Goal: Transaction & Acquisition: Download file/media

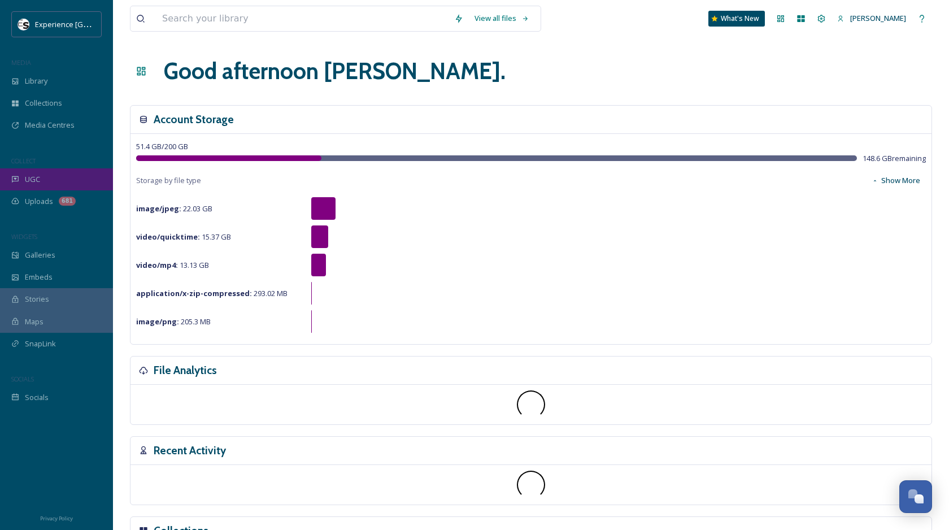
click at [58, 184] on div "UGC" at bounding box center [56, 179] width 113 height 22
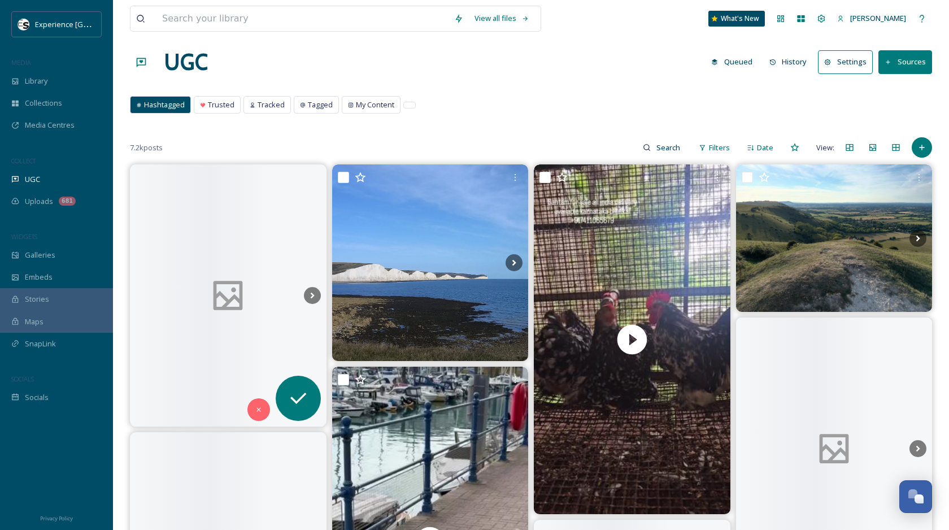
scroll to position [10, 0]
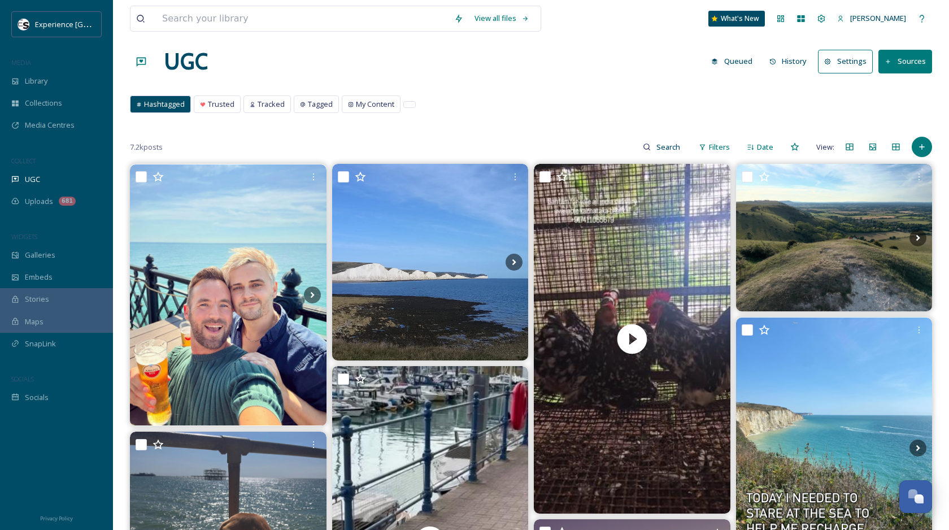
click at [780, 67] on button "History" at bounding box center [788, 61] width 49 height 22
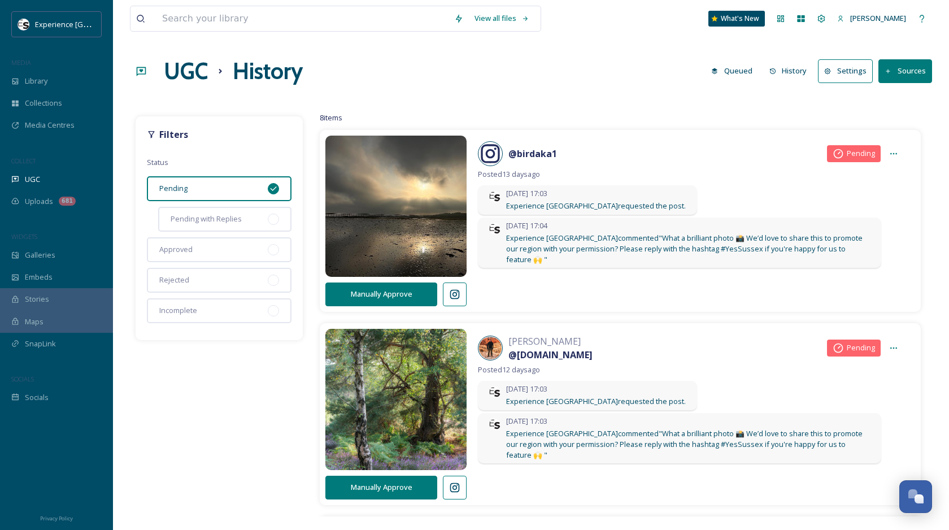
drag, startPoint x: 542, startPoint y: 224, endPoint x: 707, endPoint y: 3, distance: 275.8
click at [0, 0] on div "Experience Sussex MEDIA Library Collections Media Centres COLLECT UGC Uploads 6…" at bounding box center [474, 265] width 949 height 530
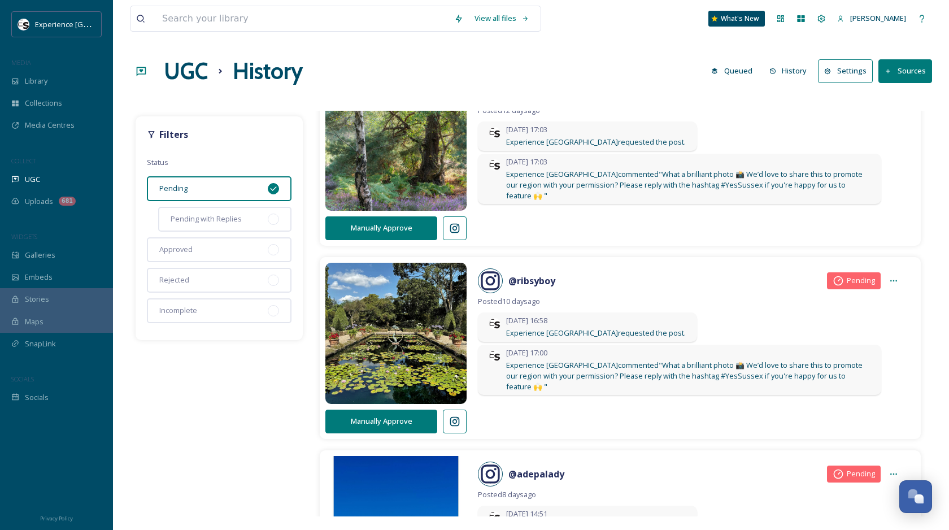
scroll to position [358, 0]
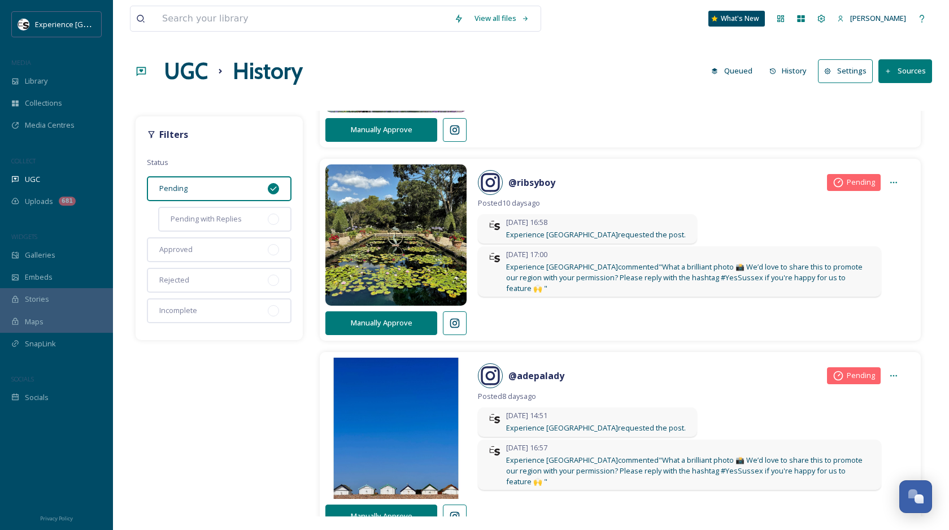
click at [461, 314] on button at bounding box center [455, 323] width 24 height 24
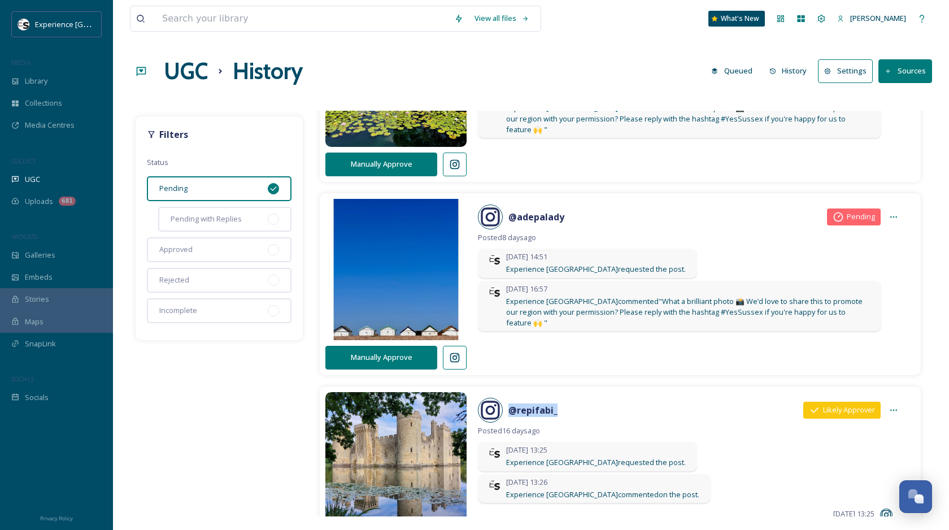
scroll to position [0, 0]
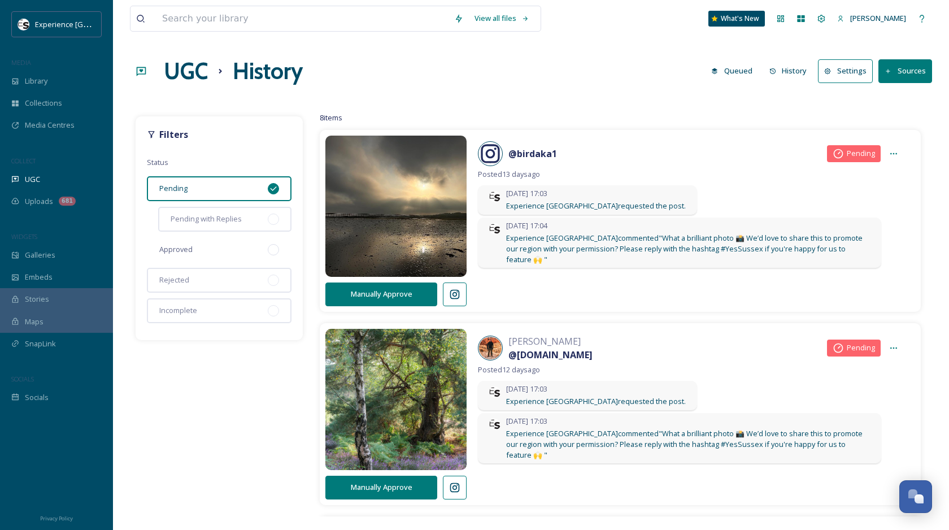
click at [182, 255] on div "Approved" at bounding box center [219, 249] width 145 height 25
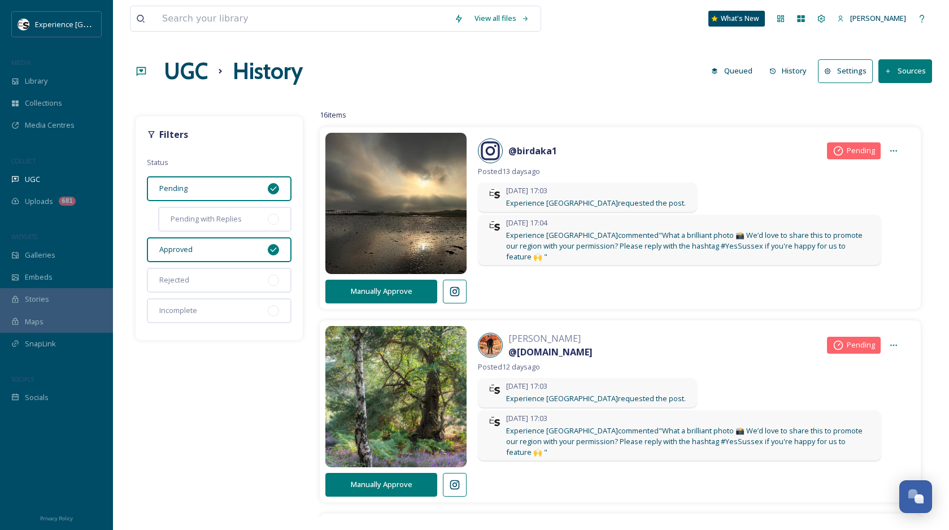
click at [241, 181] on div "Pending" at bounding box center [219, 188] width 145 height 25
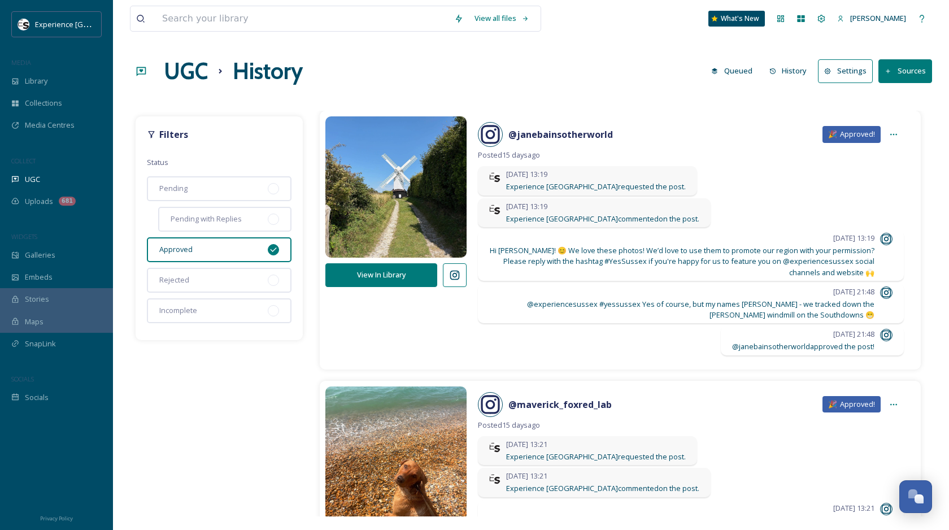
scroll to position [21, 0]
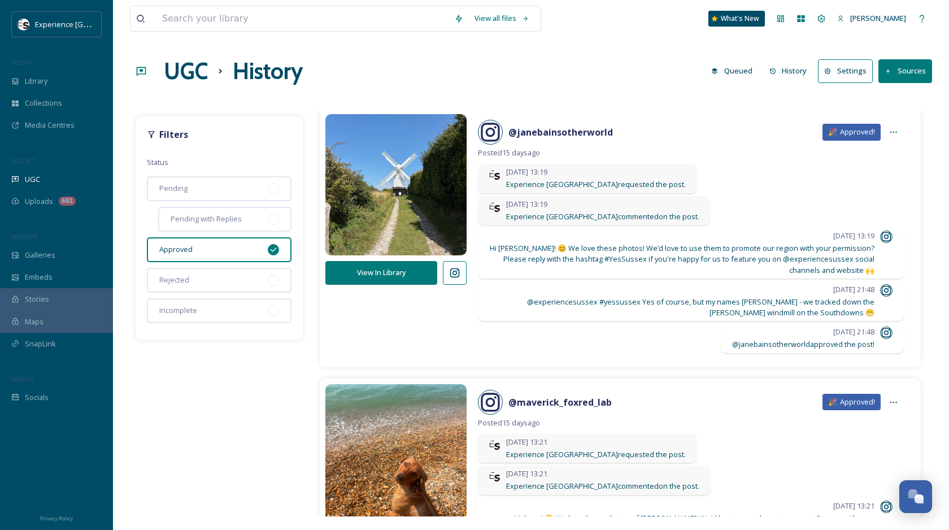
click at [461, 277] on button at bounding box center [455, 273] width 24 height 24
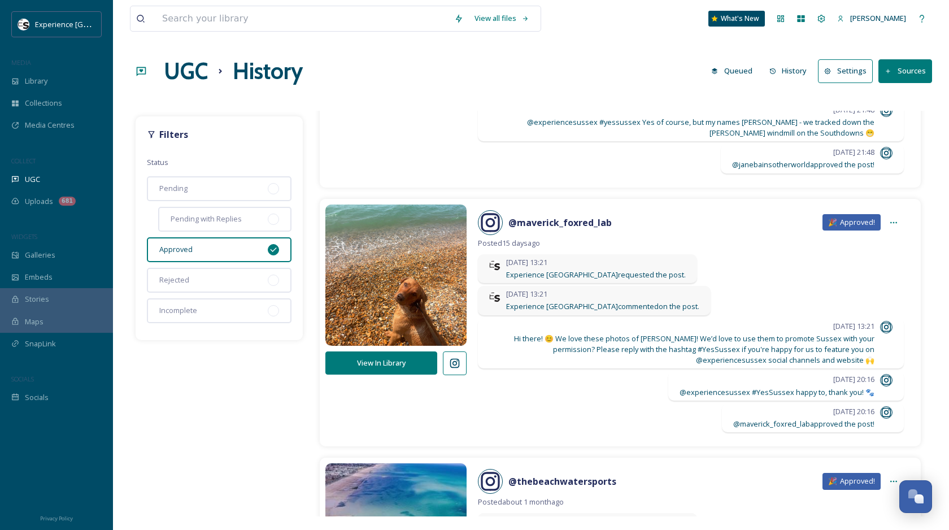
scroll to position [0, 0]
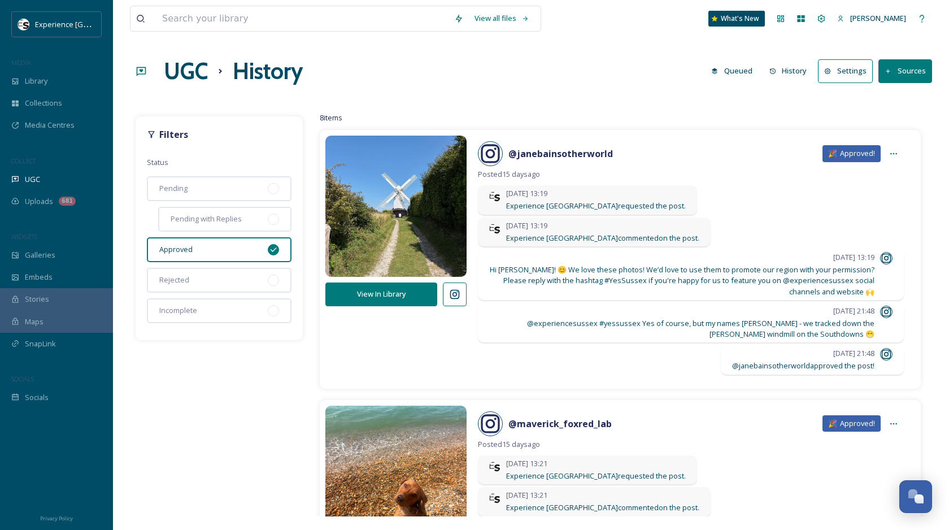
click at [393, 295] on button "View In Library" at bounding box center [382, 294] width 112 height 23
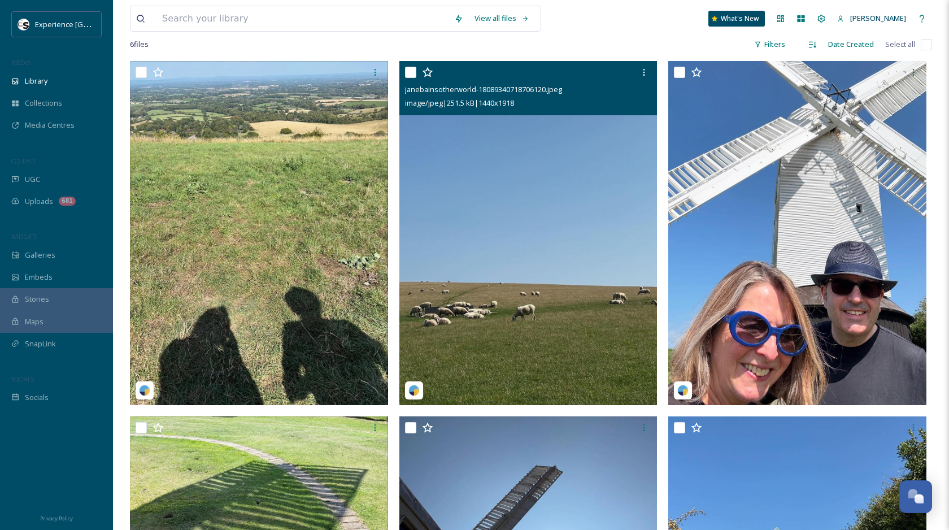
scroll to position [327, 0]
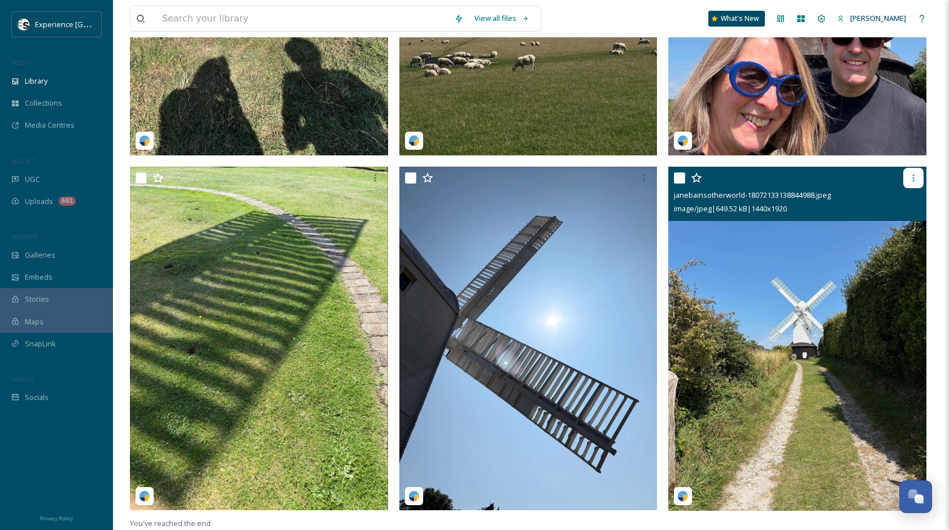
click at [914, 185] on div at bounding box center [914, 178] width 20 height 20
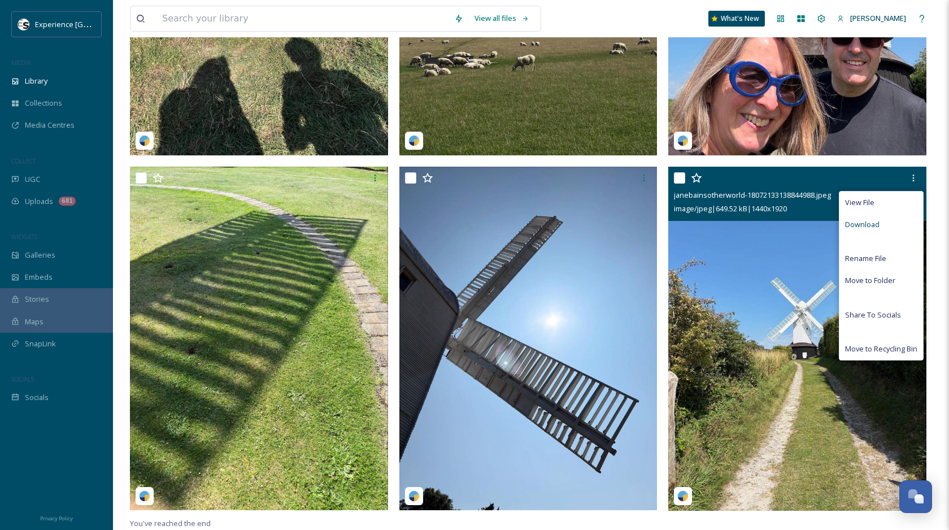
click at [877, 229] on span "Download" at bounding box center [863, 224] width 34 height 11
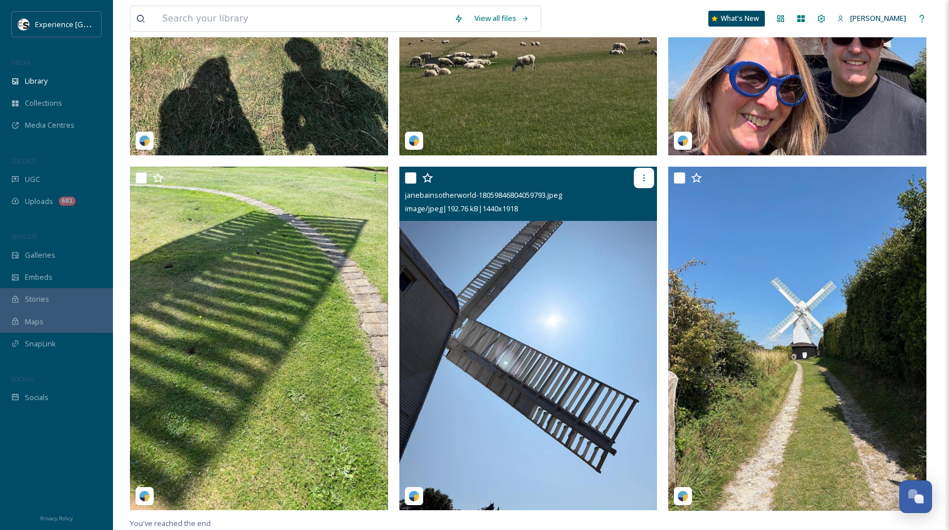
click at [646, 179] on icon at bounding box center [644, 178] width 9 height 9
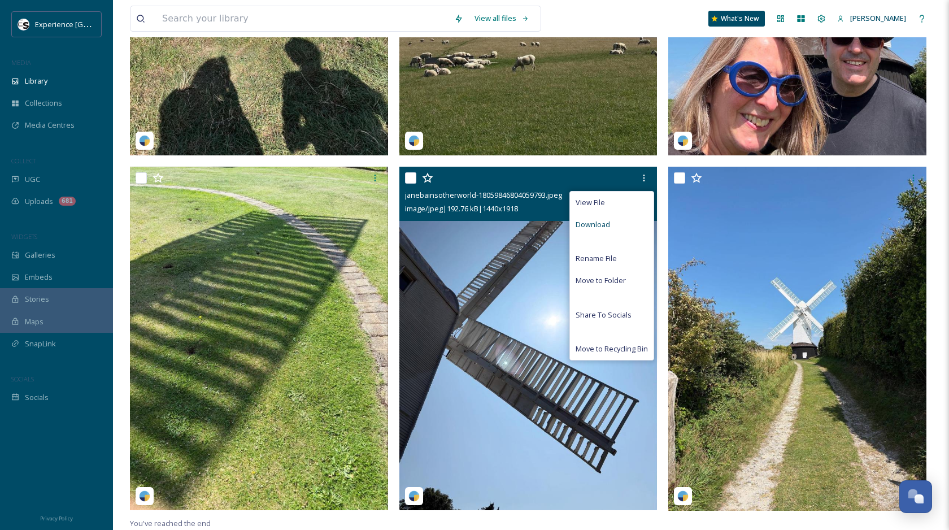
click at [638, 228] on div "Download" at bounding box center [612, 225] width 84 height 22
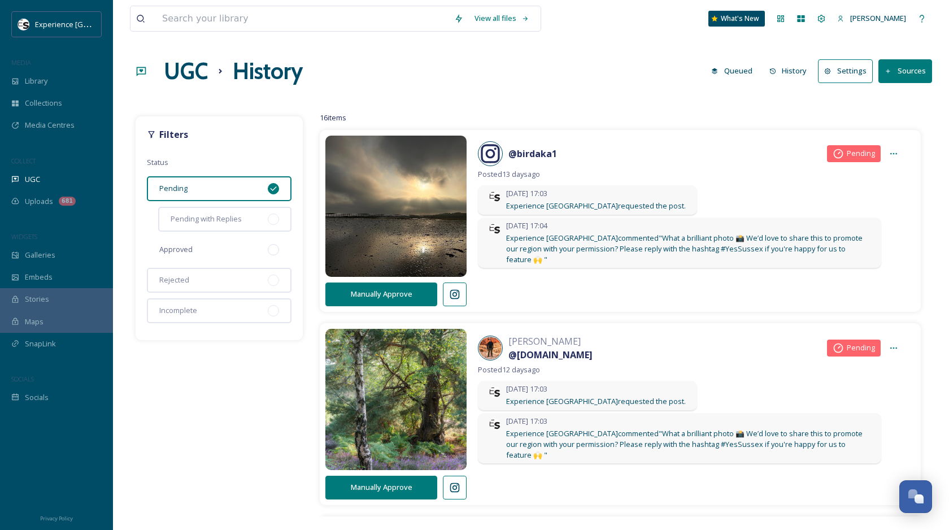
click at [177, 259] on div "Approved" at bounding box center [219, 249] width 145 height 25
click at [199, 249] on div "Approved" at bounding box center [219, 249] width 145 height 25
click at [200, 249] on div "Approved" at bounding box center [219, 249] width 145 height 25
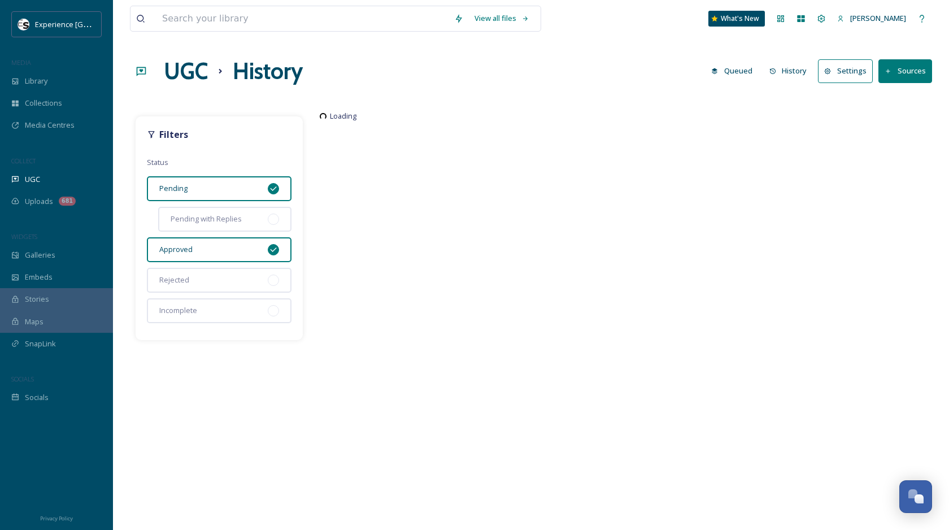
click at [235, 196] on div "Pending" at bounding box center [219, 188] width 145 height 25
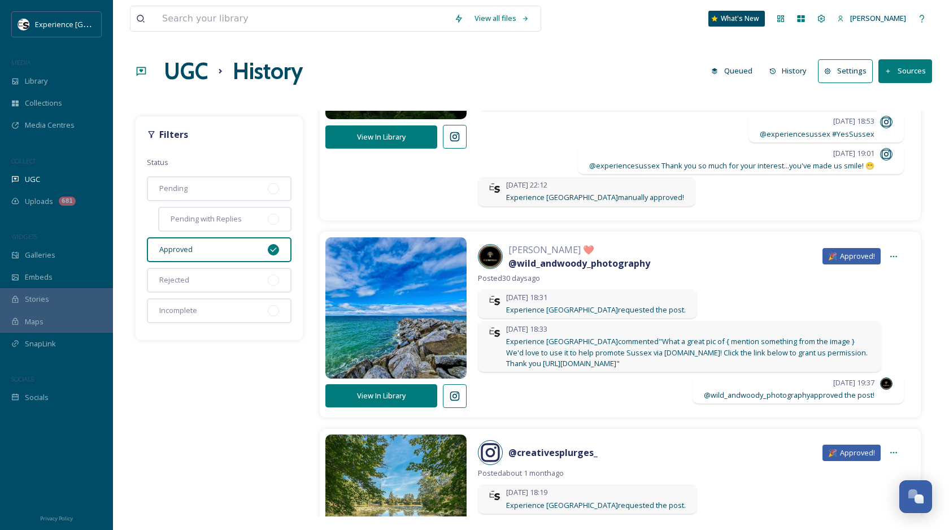
scroll to position [830, 0]
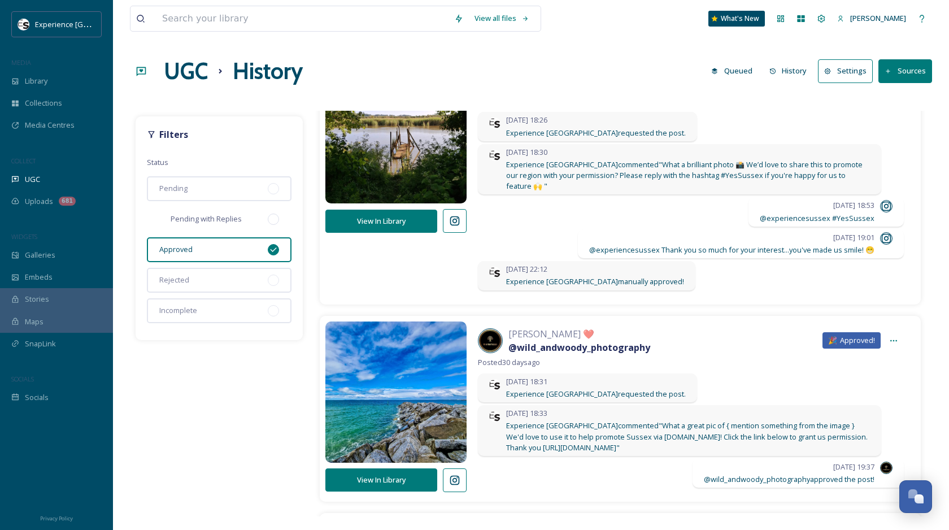
click at [182, 222] on span "Pending with Replies" at bounding box center [206, 219] width 71 height 11
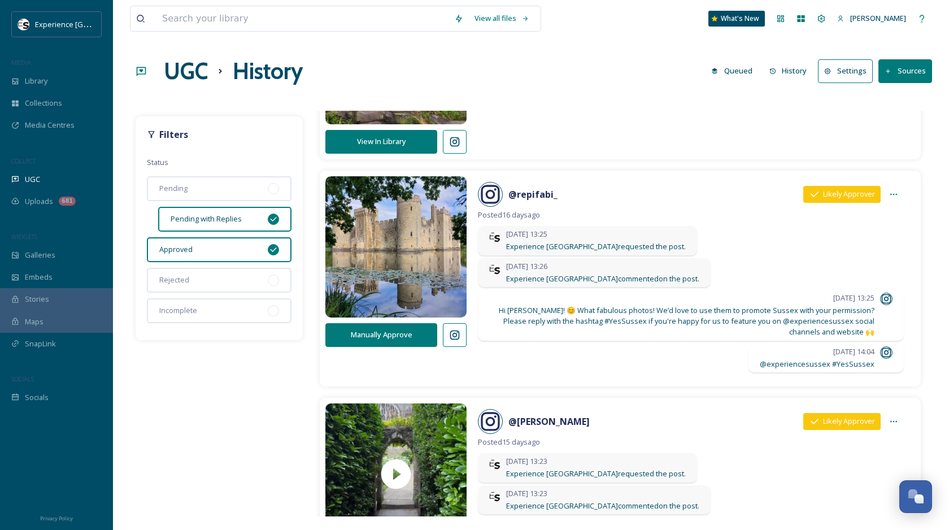
scroll to position [1754, 0]
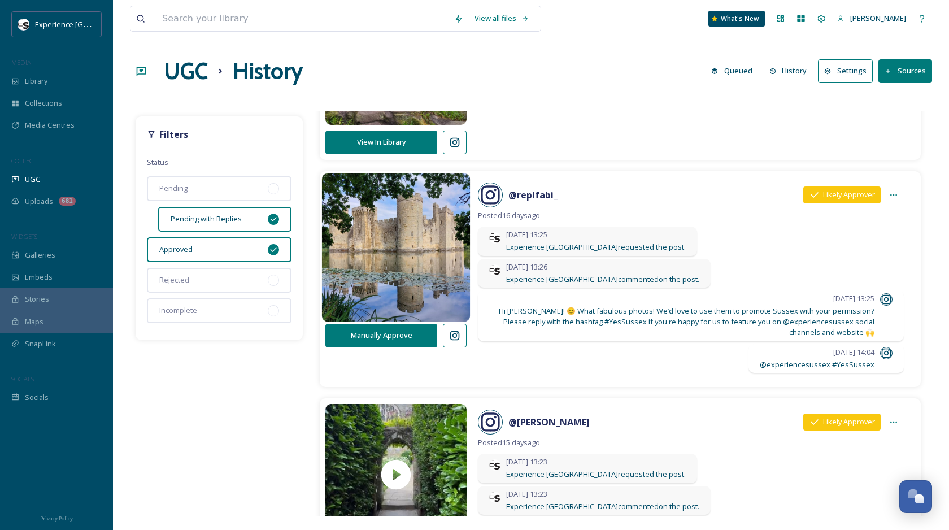
click at [426, 242] on img at bounding box center [396, 247] width 149 height 178
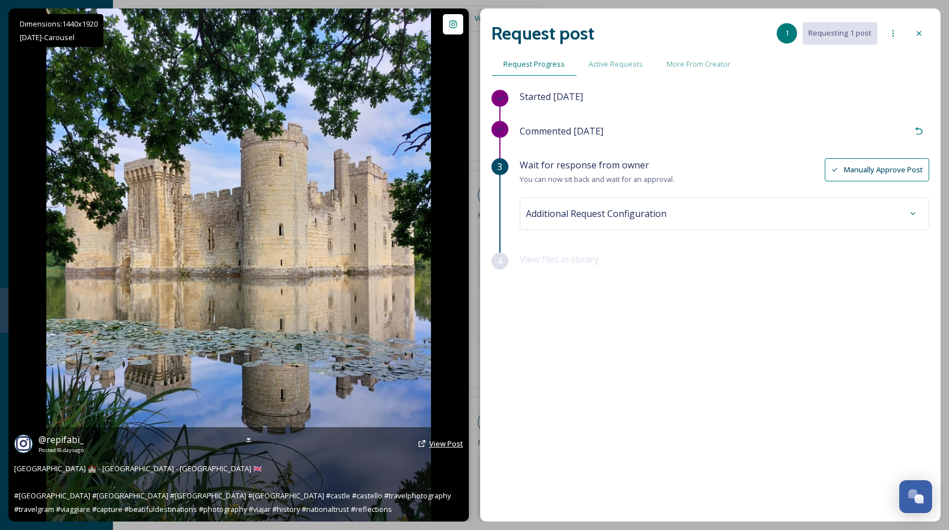
click at [438, 443] on span "View Post" at bounding box center [447, 444] width 34 height 10
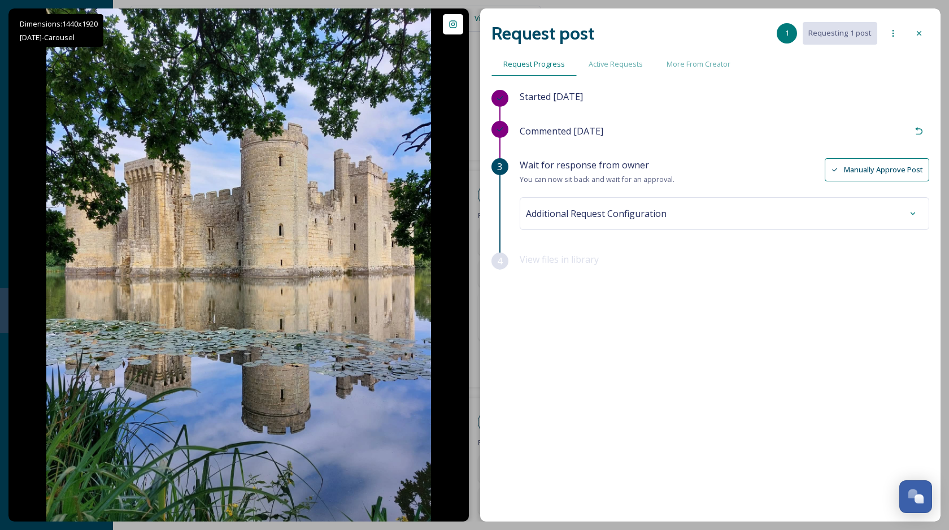
click at [877, 175] on button "Manually Approve Post" at bounding box center [877, 169] width 105 height 23
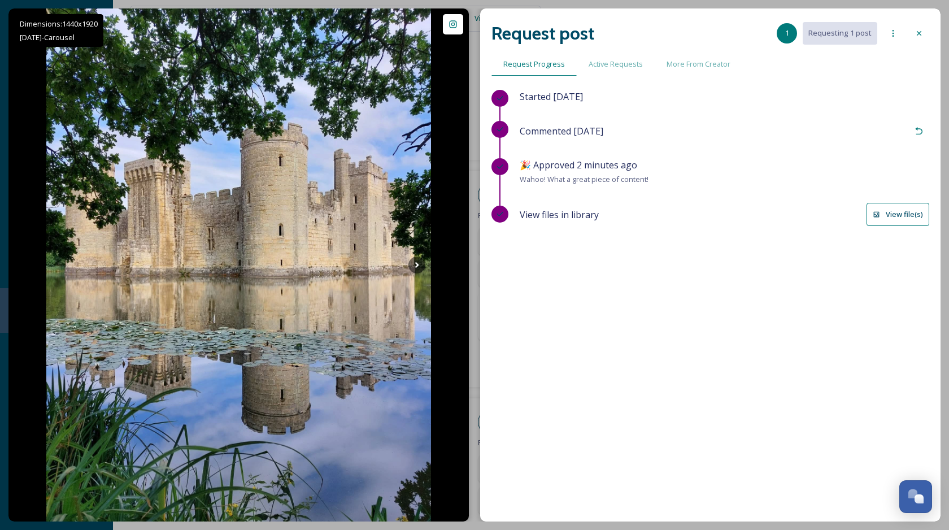
click at [914, 212] on button "View file(s)" at bounding box center [898, 214] width 63 height 23
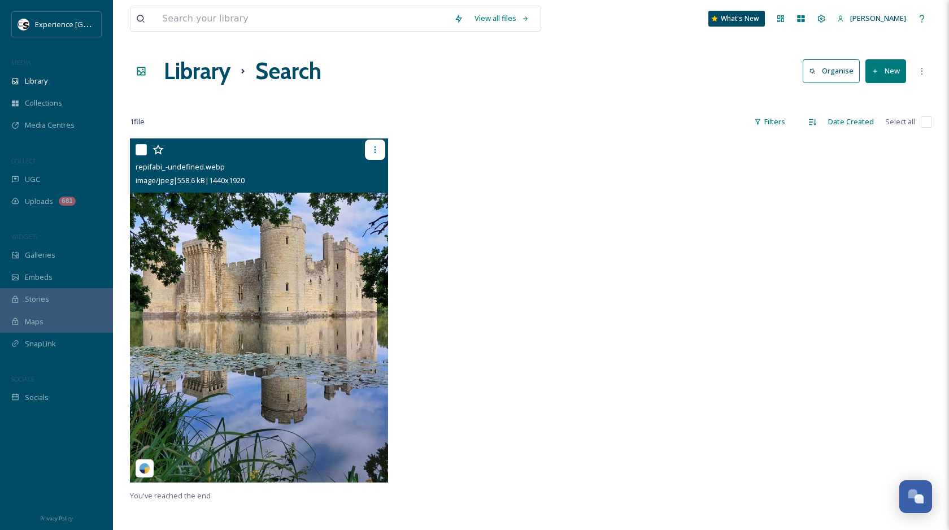
click at [375, 150] on icon at bounding box center [375, 149] width 2 height 7
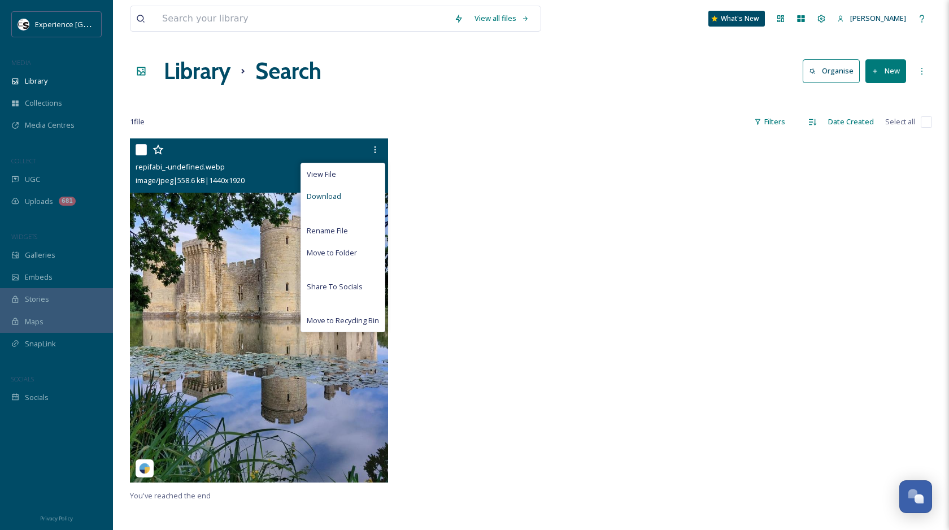
click at [356, 198] on div "Download" at bounding box center [343, 196] width 84 height 22
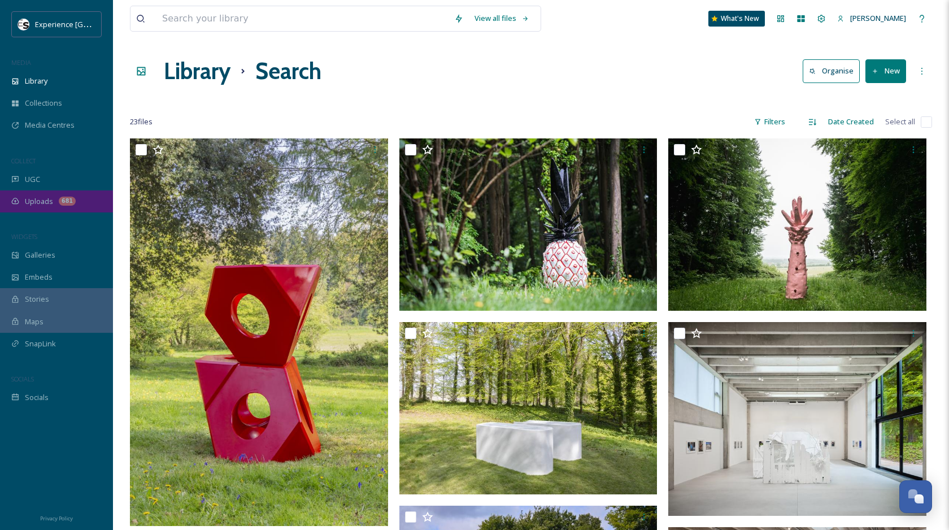
click at [44, 205] on span "Uploads" at bounding box center [39, 201] width 28 height 11
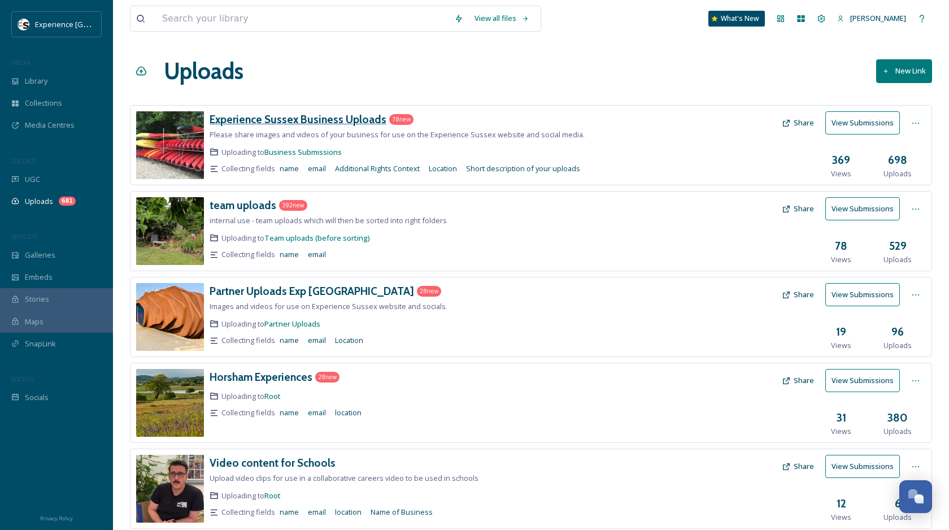
click at [258, 120] on h3 "Experience Sussex Business Uploads" at bounding box center [298, 119] width 177 height 14
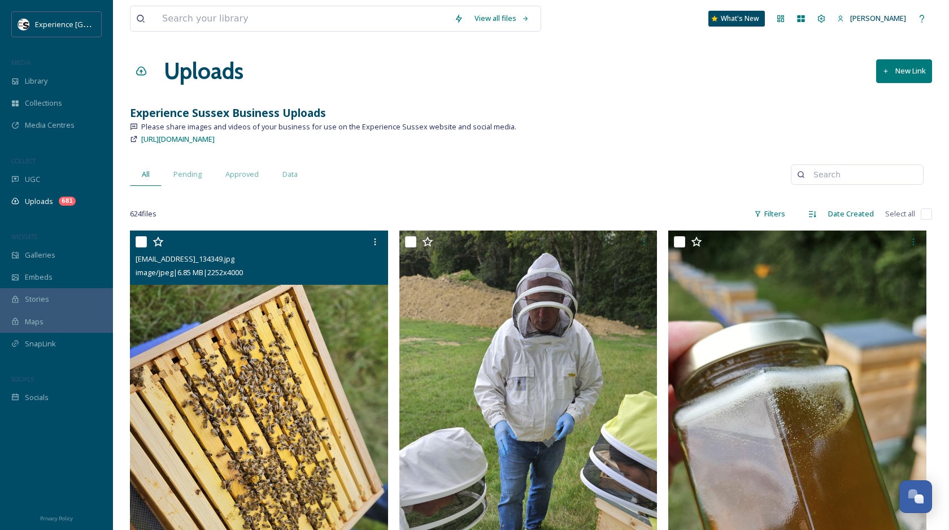
click at [341, 315] on img at bounding box center [259, 460] width 258 height 459
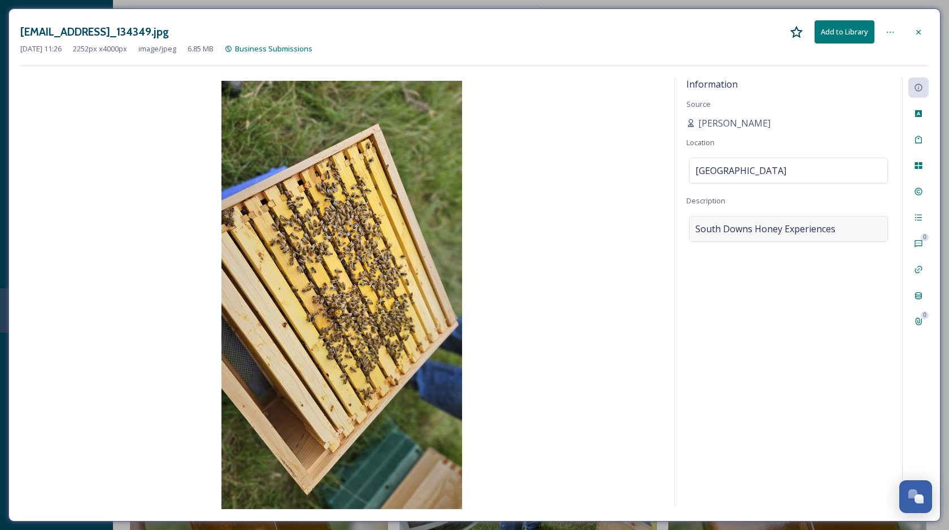
click at [723, 223] on span "South Downs Honey Experiences" at bounding box center [766, 229] width 140 height 14
click at [721, 230] on textarea "South Downs Honey Experiences" at bounding box center [789, 263] width 205 height 94
click at [721, 231] on textarea "South Downs Honey Experiences" at bounding box center [789, 263] width 205 height 94
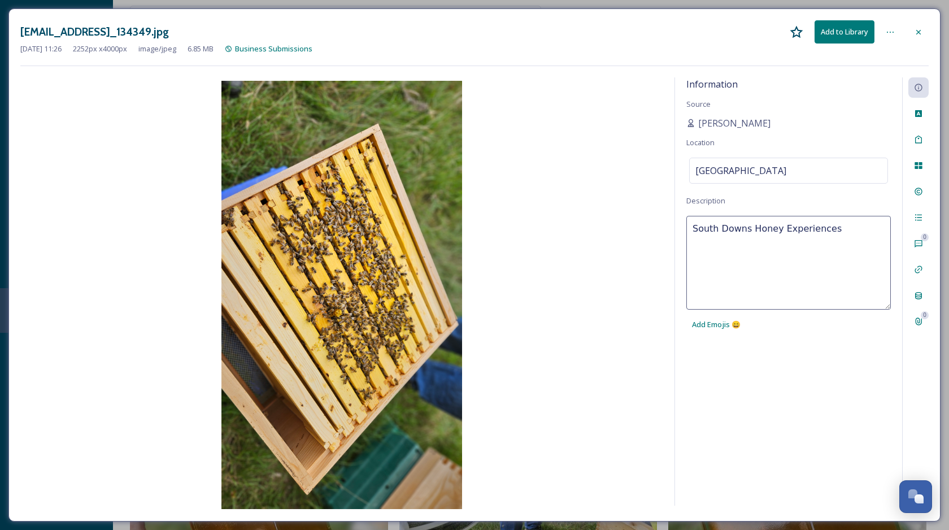
click at [917, 34] on icon at bounding box center [918, 32] width 9 height 9
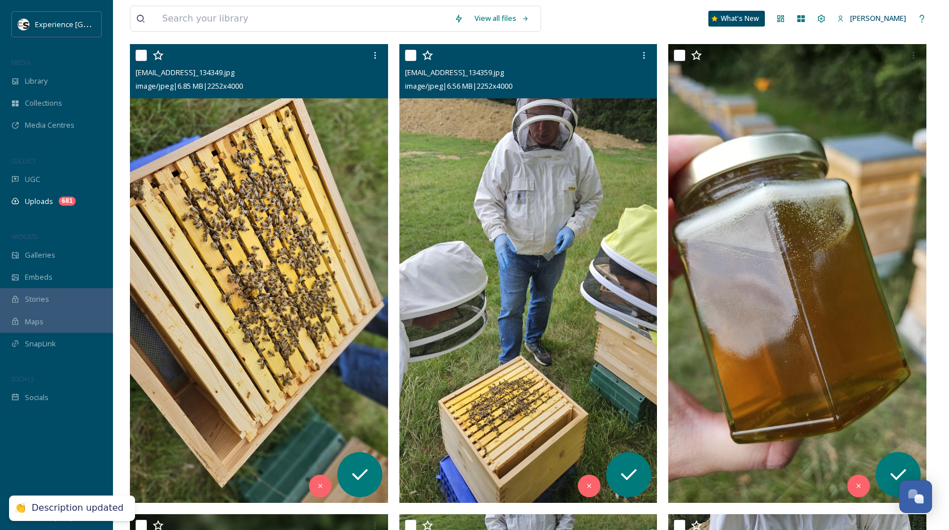
scroll to position [181, 0]
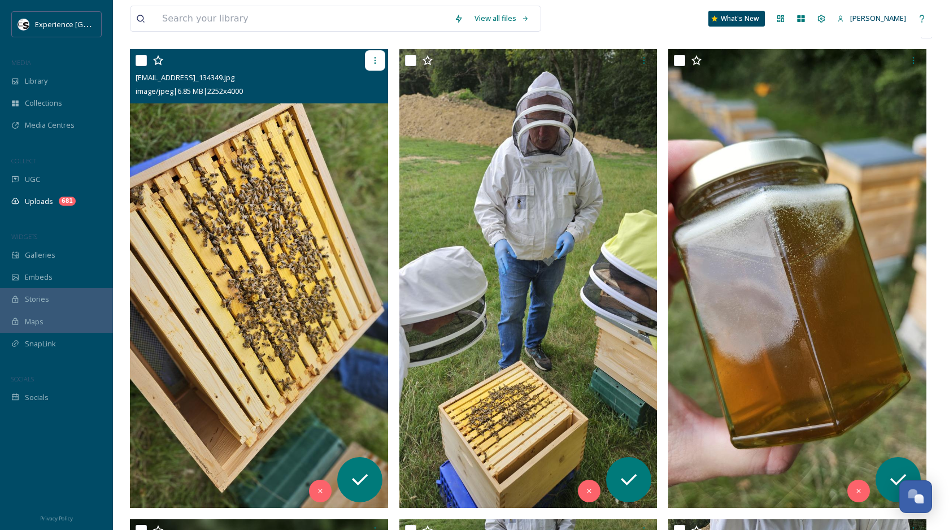
click at [379, 58] on icon at bounding box center [375, 60] width 9 height 9
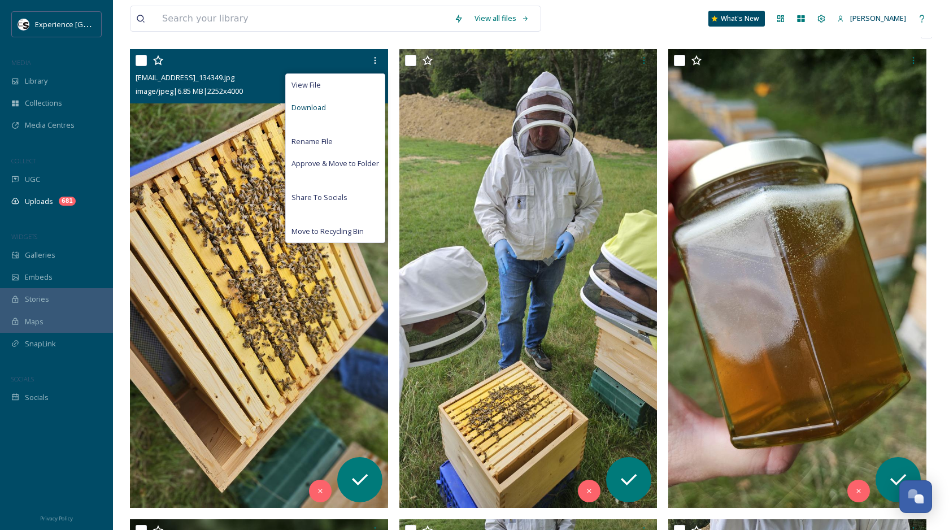
click at [350, 107] on div "Download" at bounding box center [335, 108] width 99 height 22
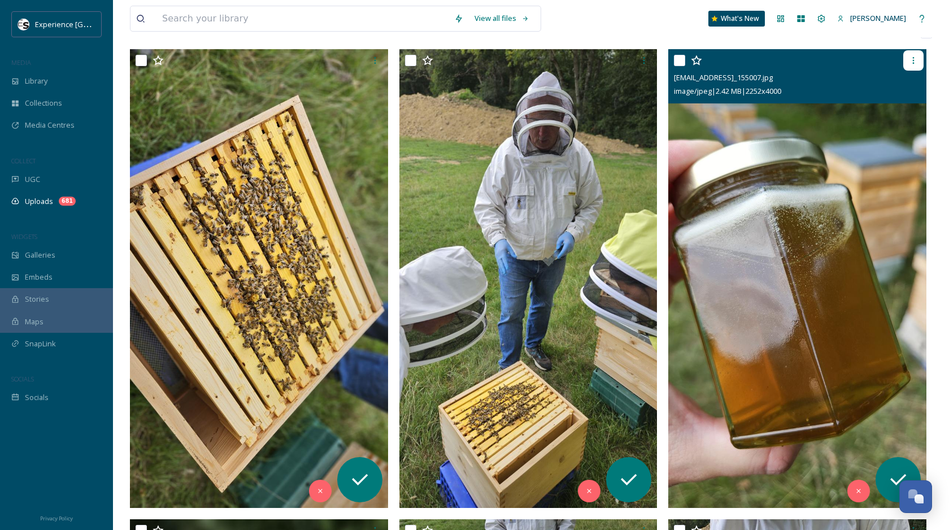
click at [914, 67] on div at bounding box center [914, 60] width 20 height 20
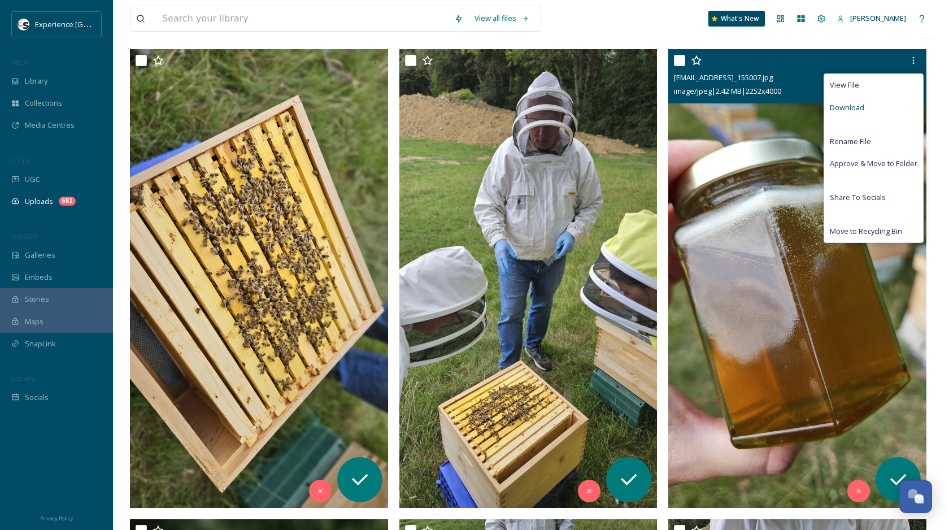
click at [850, 109] on span "Download" at bounding box center [847, 107] width 34 height 11
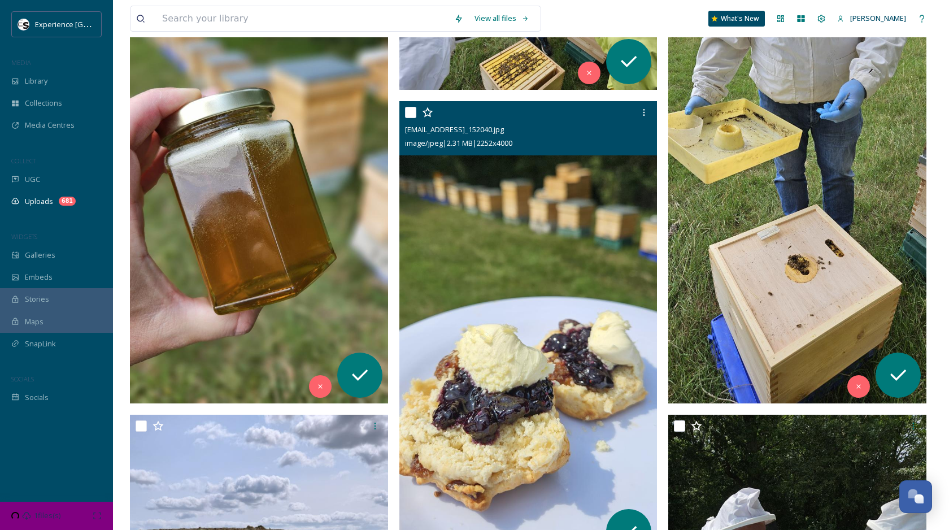
scroll to position [757, 0]
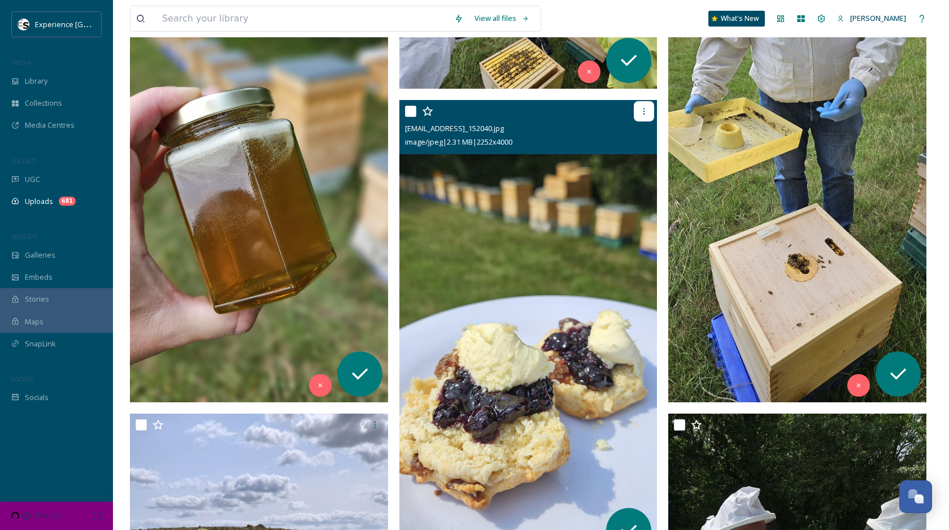
click at [642, 109] on icon at bounding box center [644, 111] width 9 height 9
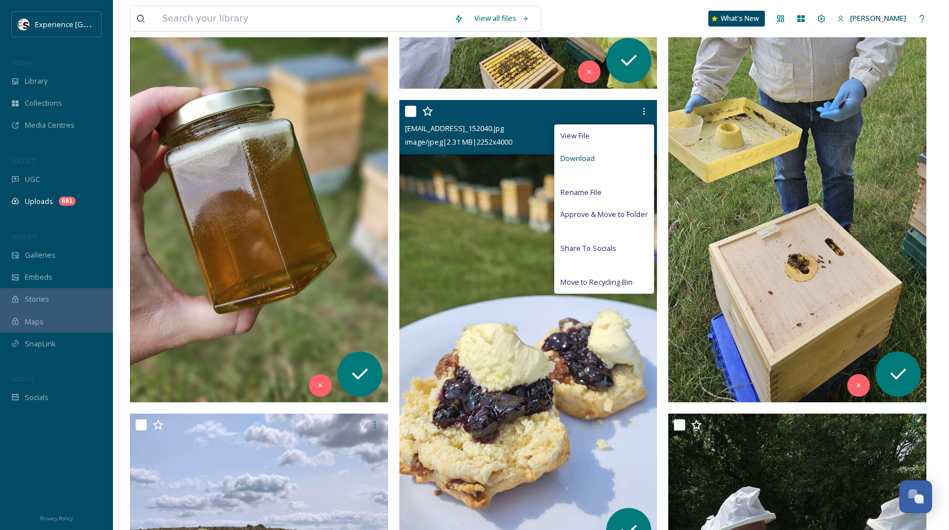
click at [614, 160] on div "Download" at bounding box center [604, 159] width 99 height 22
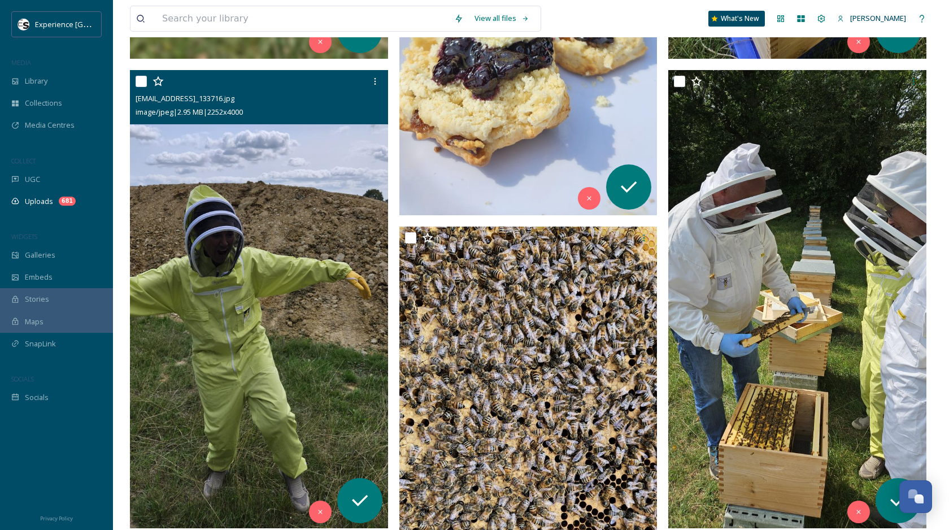
scroll to position [1092, 0]
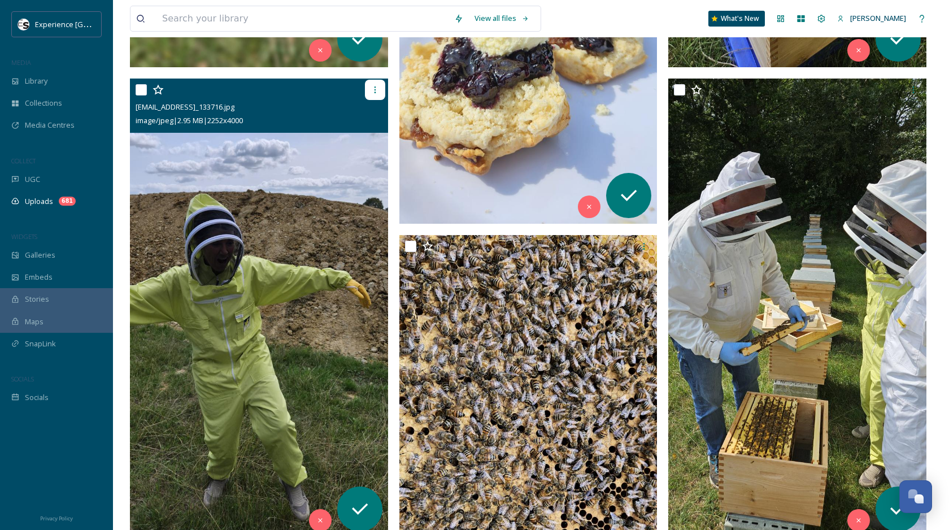
click at [378, 89] on icon at bounding box center [375, 89] width 9 height 9
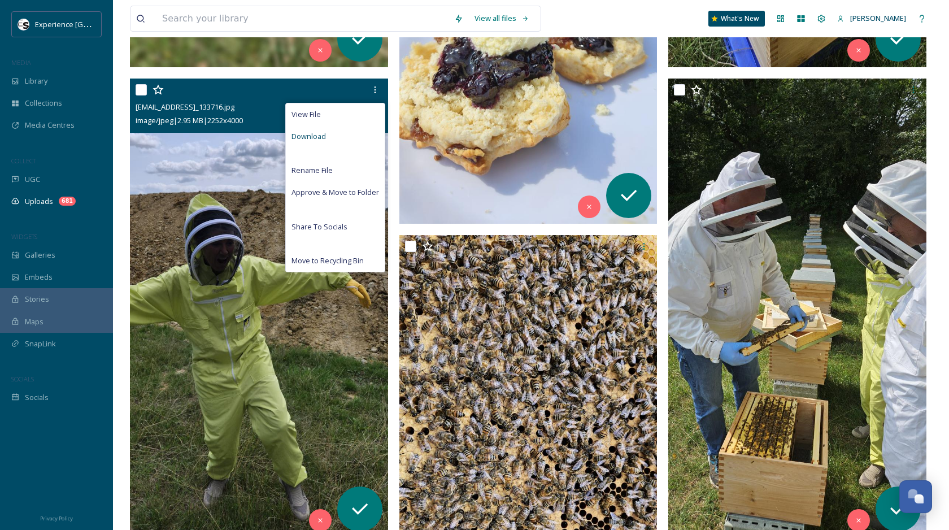
click at [361, 135] on div "Download" at bounding box center [335, 136] width 99 height 22
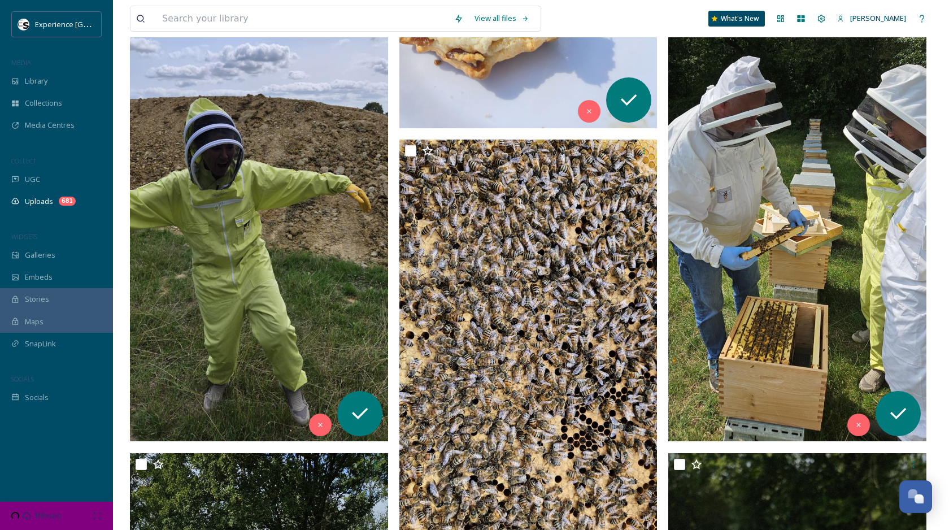
scroll to position [1209, 0]
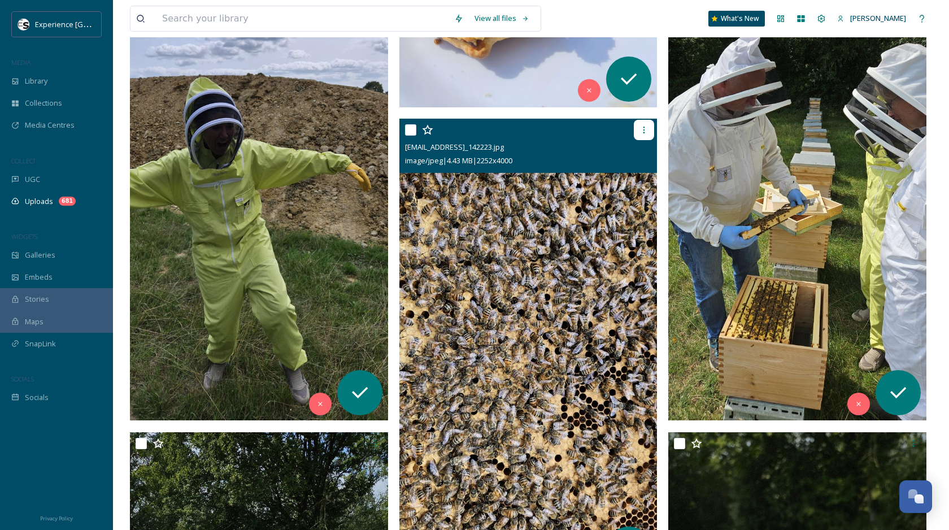
click at [640, 125] on icon at bounding box center [644, 129] width 9 height 9
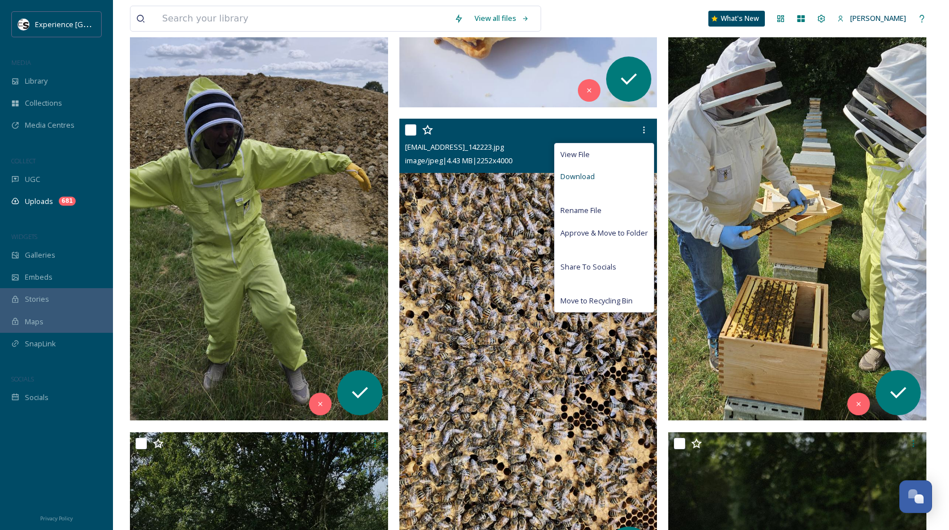
click at [621, 177] on div "Download" at bounding box center [604, 177] width 99 height 22
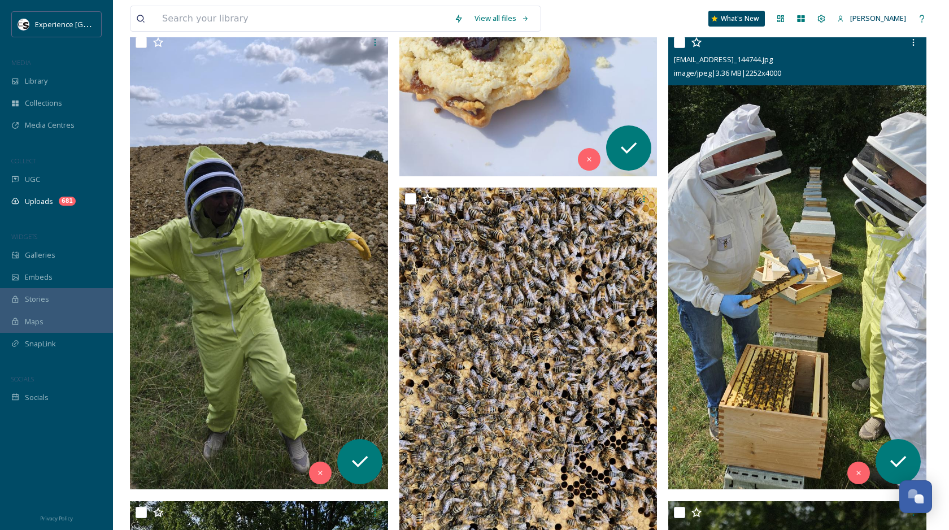
scroll to position [1133, 0]
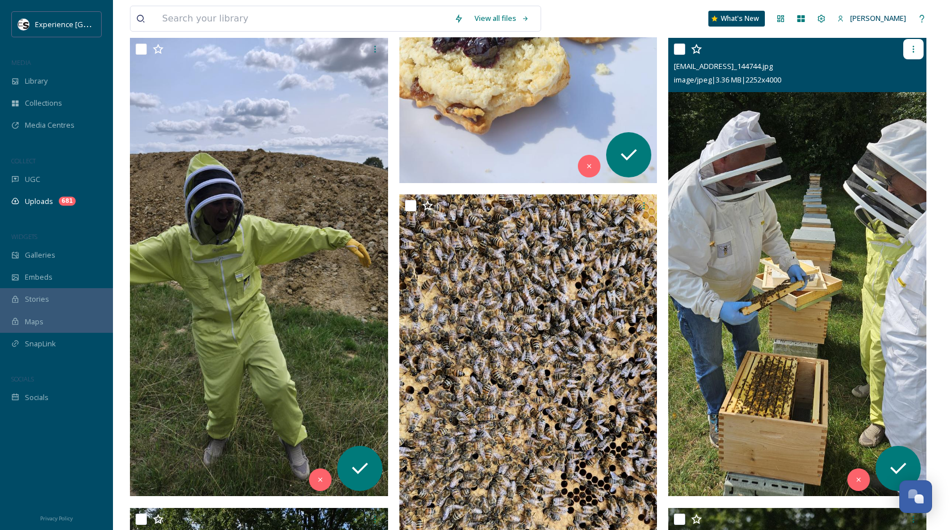
click at [912, 53] on icon at bounding box center [913, 49] width 9 height 9
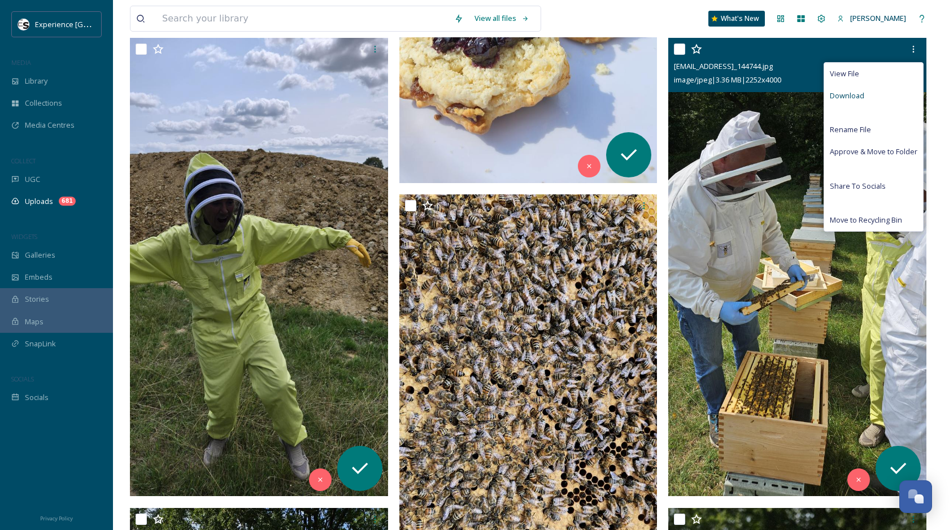
click at [873, 94] on div "Download" at bounding box center [874, 96] width 99 height 22
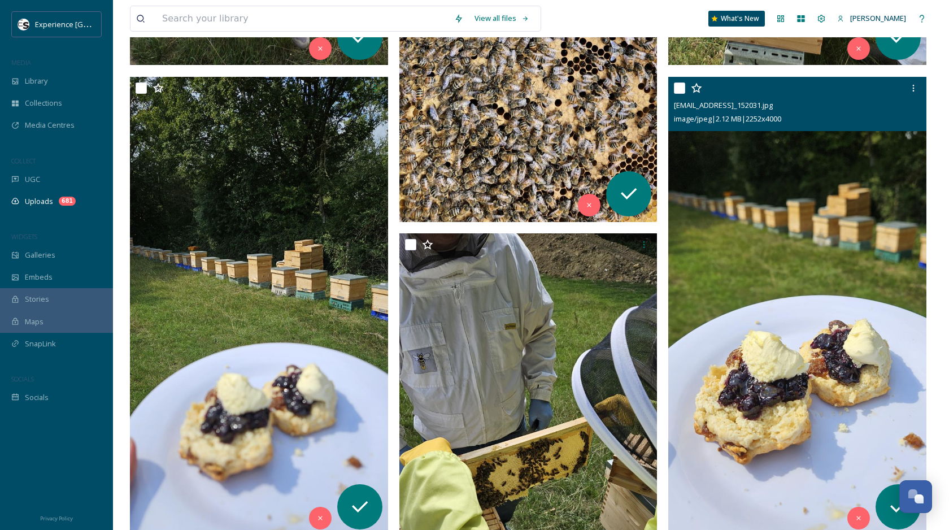
scroll to position [1554, 0]
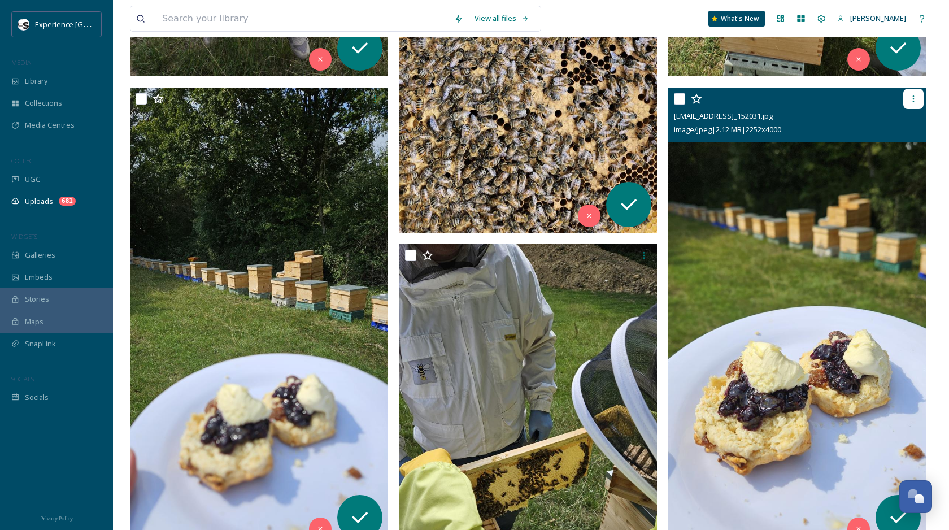
click at [918, 97] on icon at bounding box center [913, 98] width 9 height 9
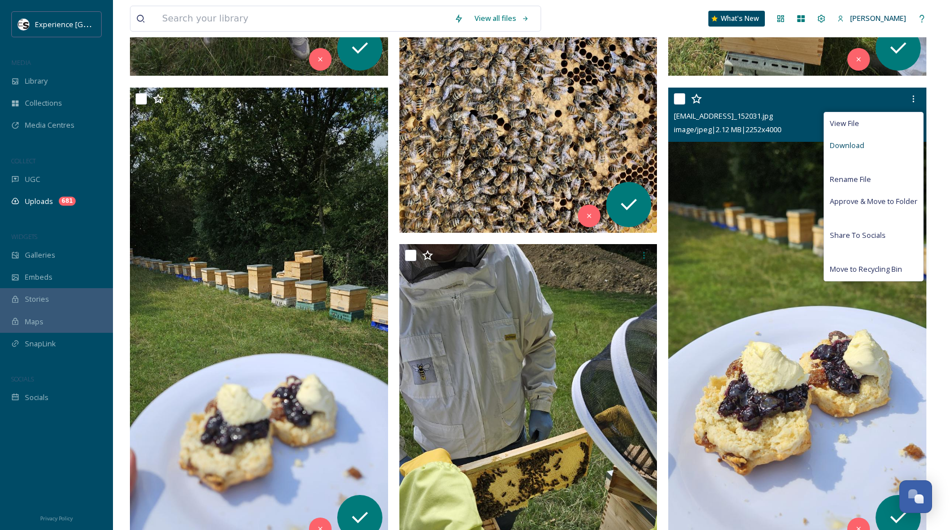
click at [892, 140] on div "Download" at bounding box center [874, 146] width 99 height 22
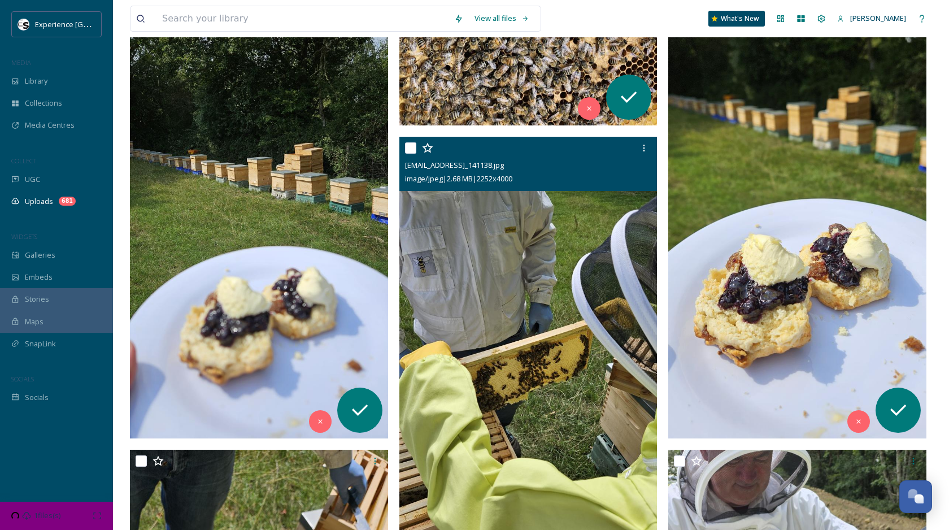
scroll to position [1674, 0]
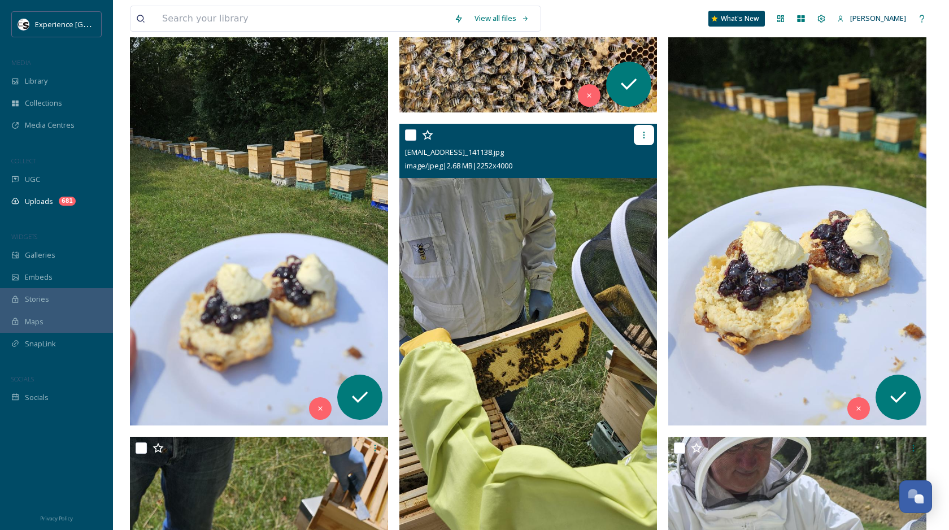
click at [642, 134] on icon at bounding box center [644, 135] width 9 height 9
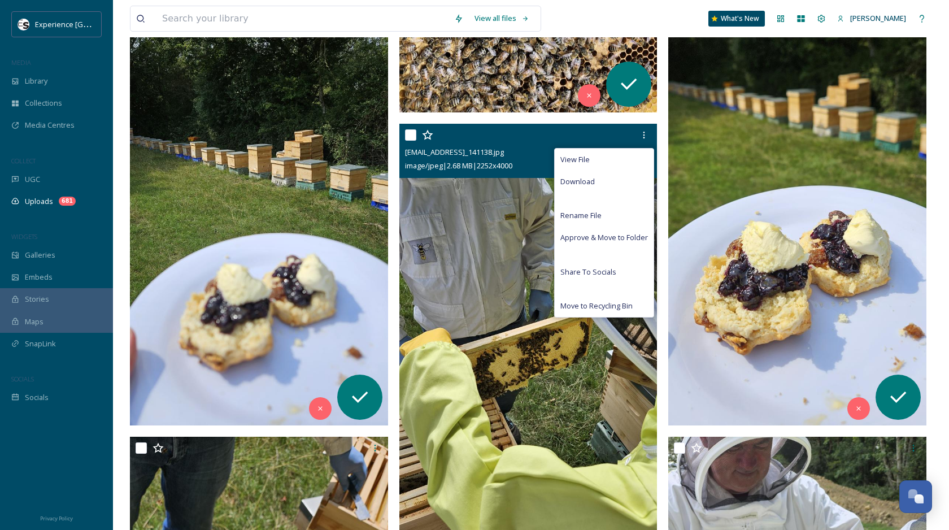
click at [626, 182] on div "Download" at bounding box center [604, 182] width 99 height 22
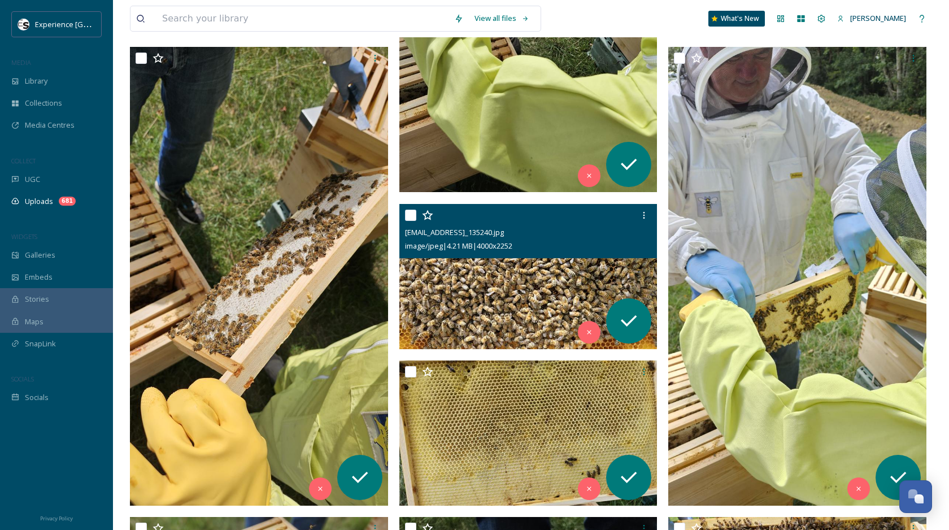
scroll to position [2077, 0]
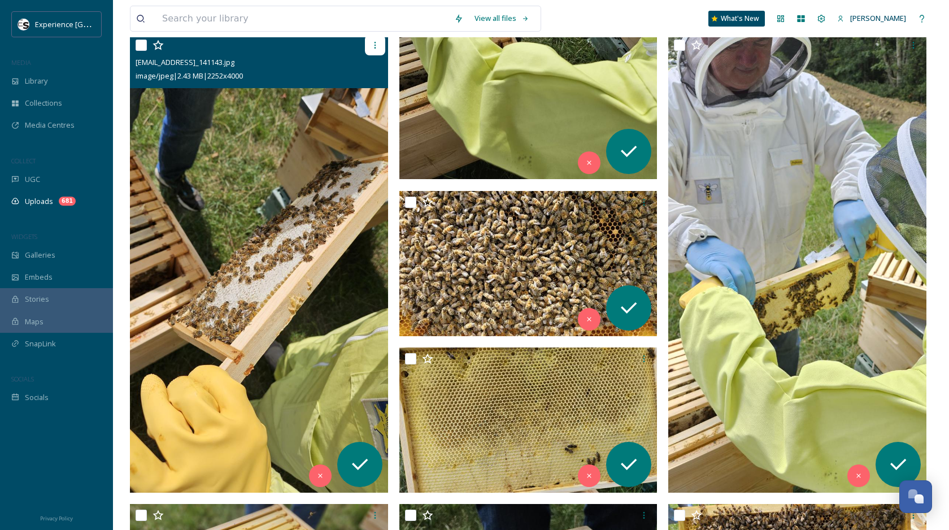
click at [374, 44] on icon at bounding box center [375, 45] width 9 height 9
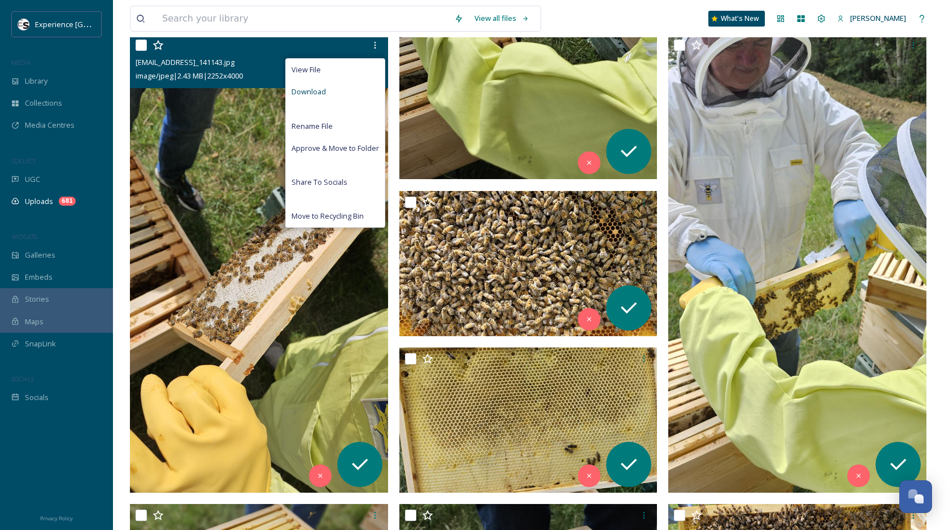
click at [350, 95] on div "Download" at bounding box center [335, 92] width 99 height 22
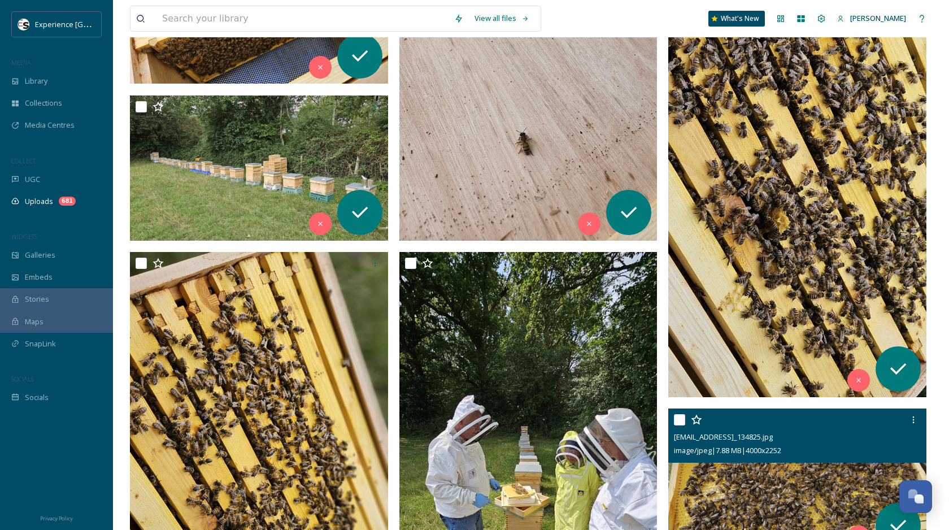
scroll to position [2644, 0]
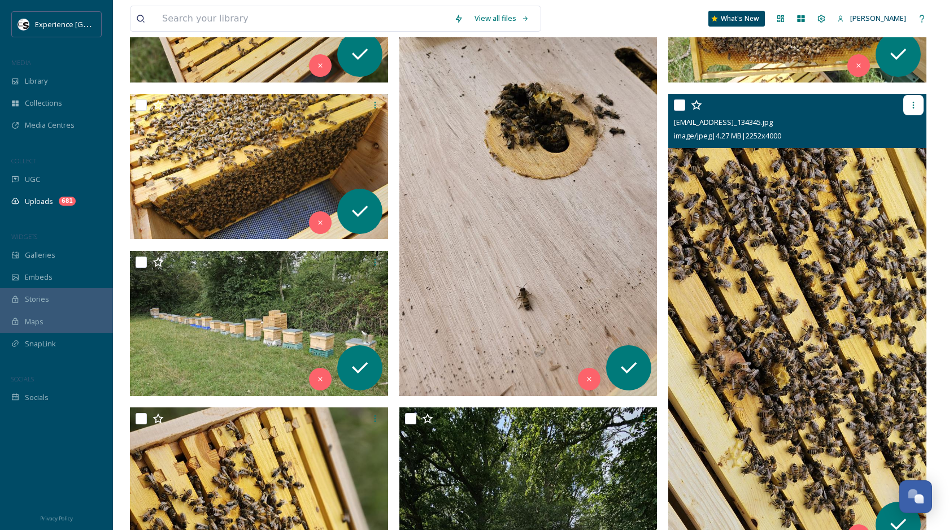
click at [914, 102] on icon at bounding box center [913, 105] width 9 height 9
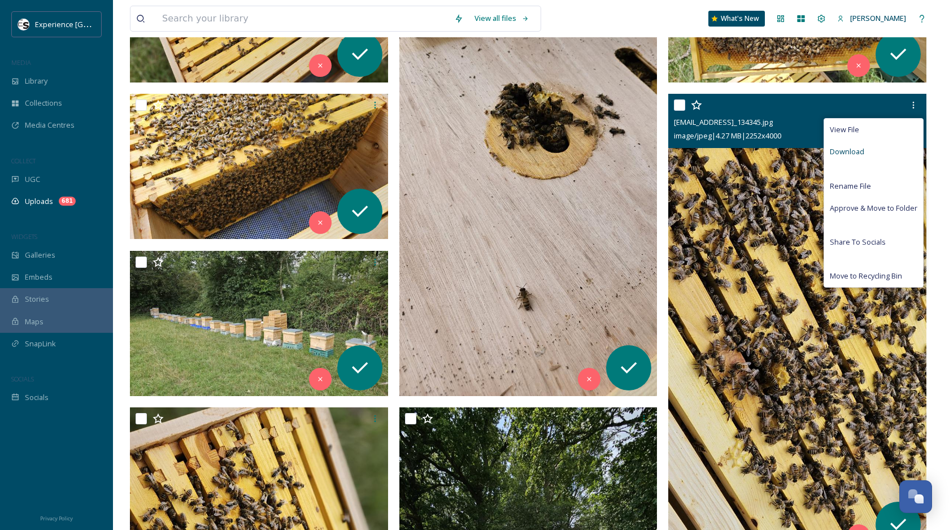
click at [873, 155] on div "Download" at bounding box center [874, 152] width 99 height 22
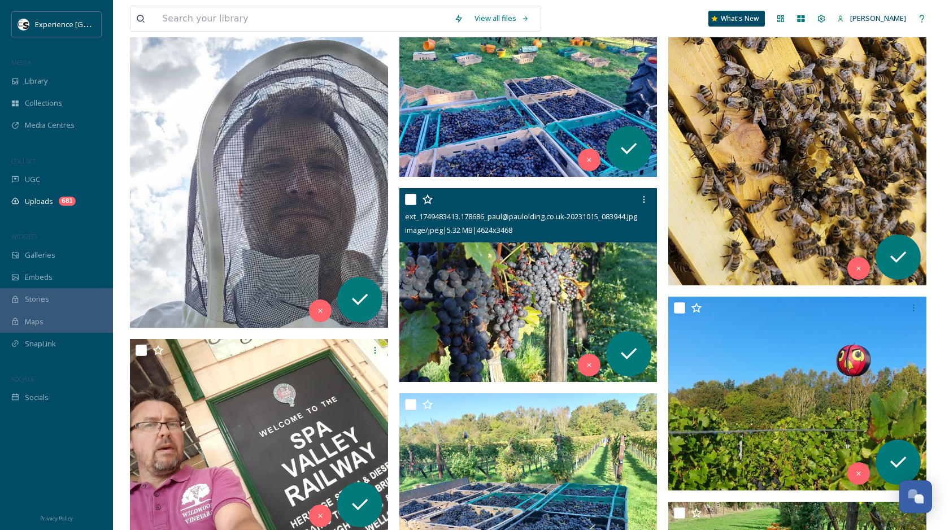
scroll to position [3561, 0]
